Goal: Navigation & Orientation: Find specific page/section

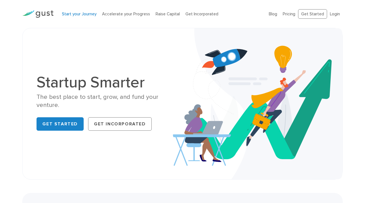
click at [75, 16] on link "Start your Journey" at bounding box center [79, 13] width 35 height 5
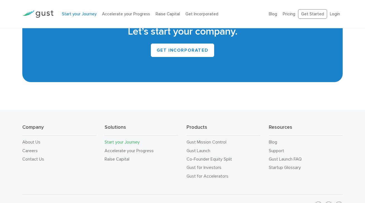
scroll to position [1016, 0]
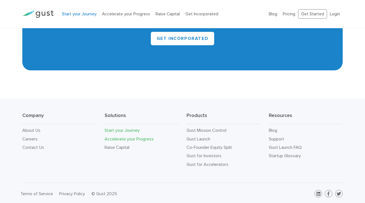
click at [149, 138] on link "Accelerate your Progress" at bounding box center [128, 138] width 49 height 5
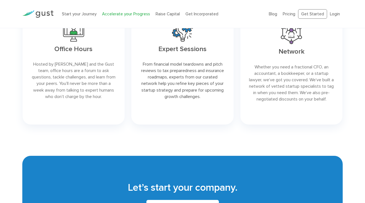
scroll to position [944, 0]
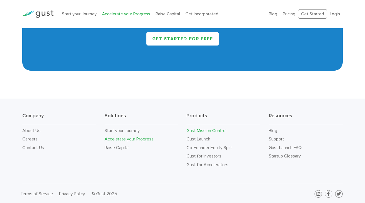
click at [215, 131] on link "Gust Mission Control" at bounding box center [206, 130] width 40 height 5
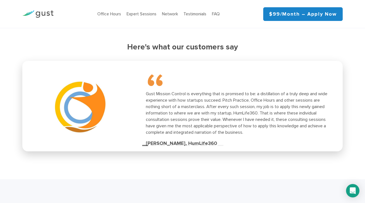
scroll to position [757, 0]
